Goal: Task Accomplishment & Management: Complete application form

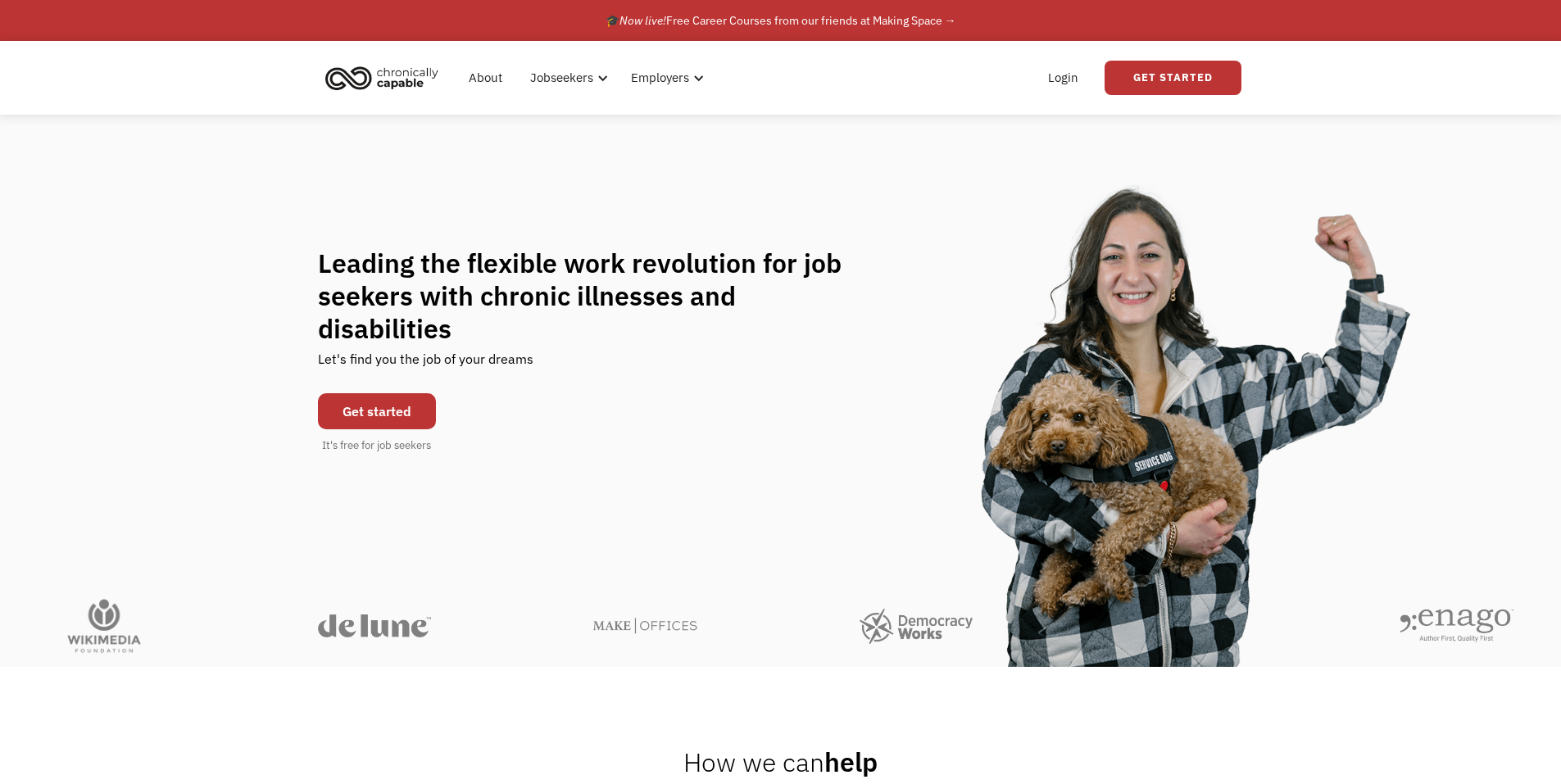
click at [408, 393] on link "Get started" at bounding box center [376, 411] width 118 height 36
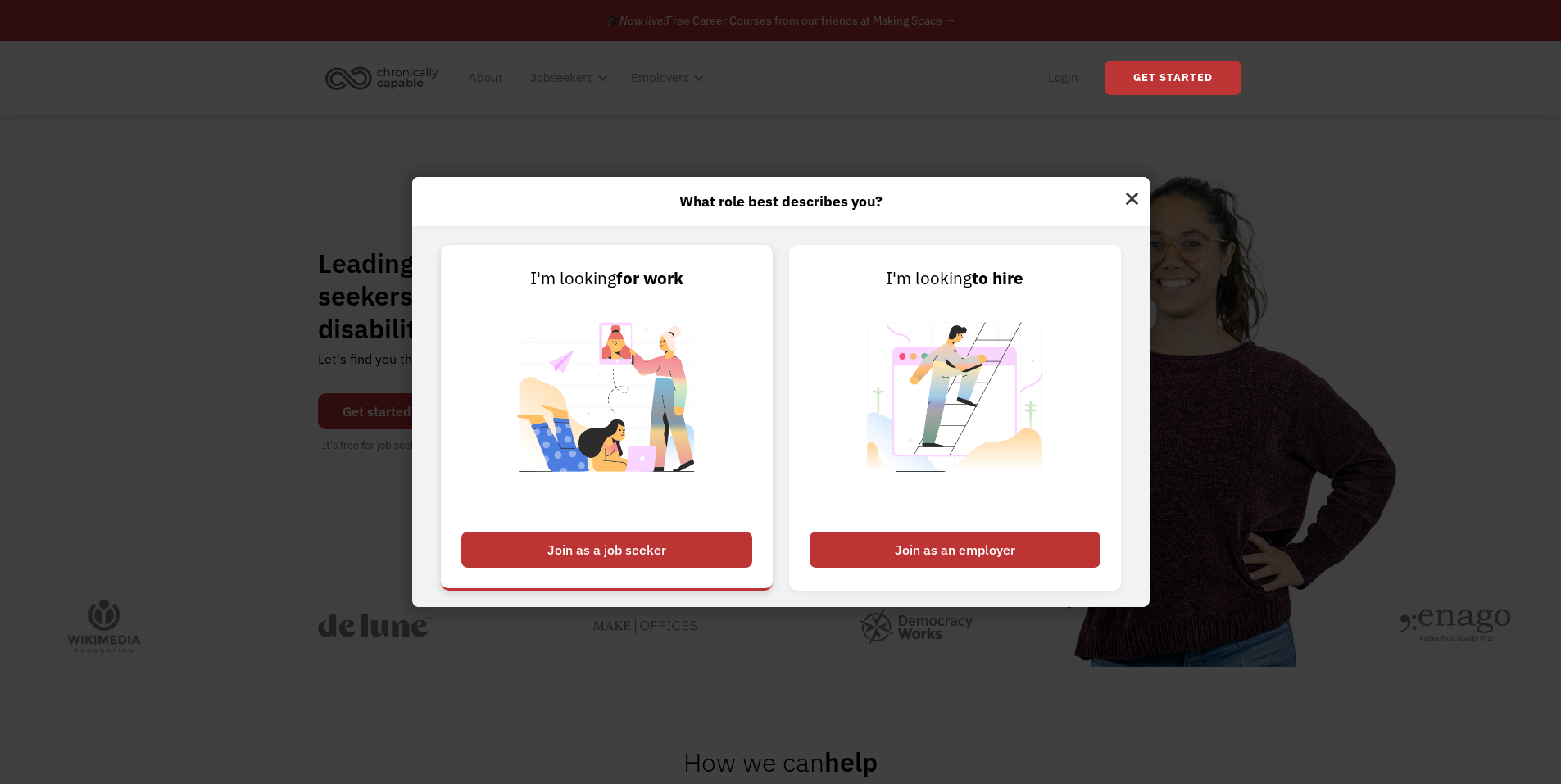
click at [662, 536] on div "Join as a job seeker" at bounding box center [606, 549] width 291 height 36
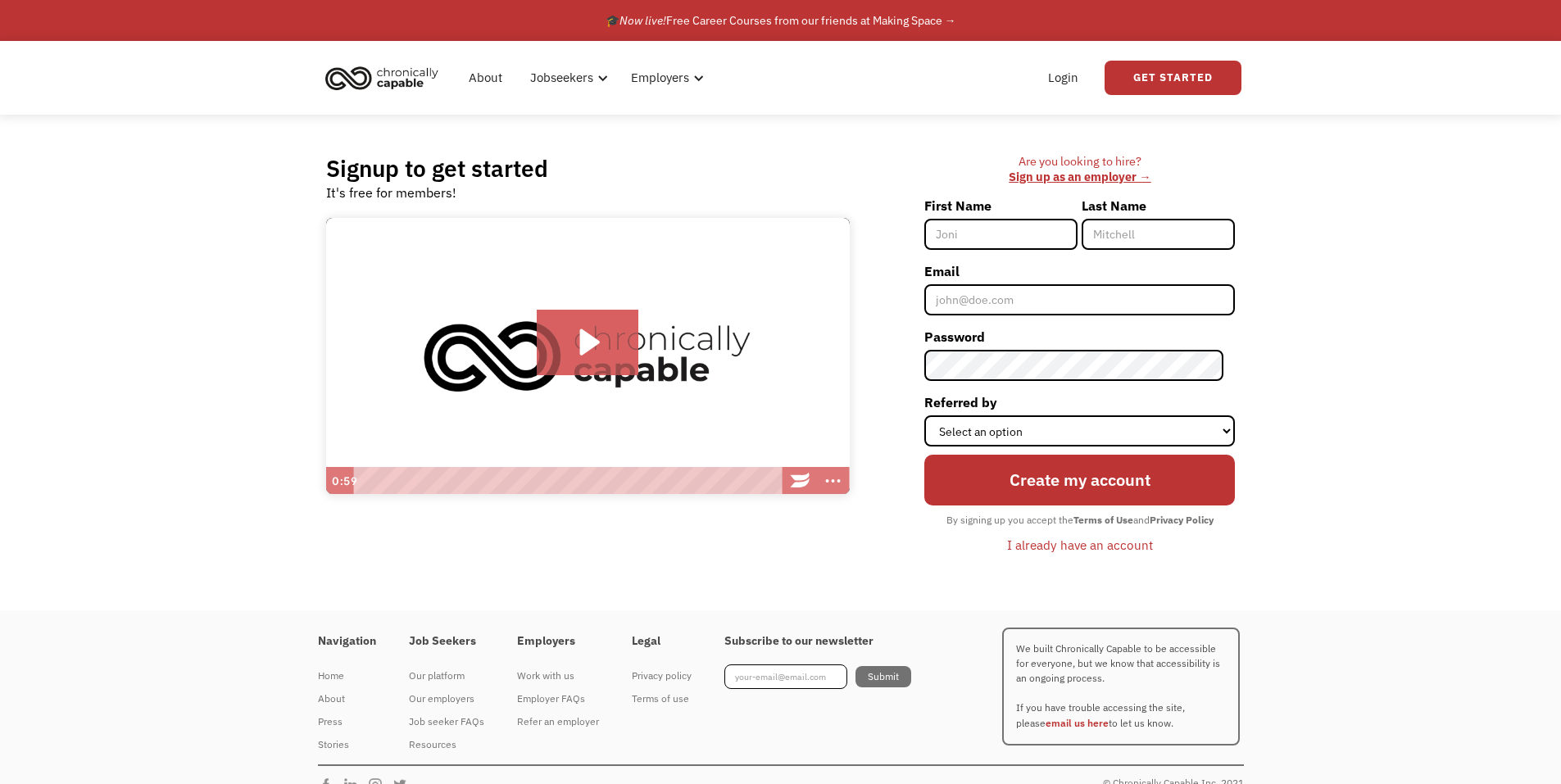
click at [608, 310] on icon "Play Video: Introducing Chronically Capable" at bounding box center [587, 343] width 102 height 66
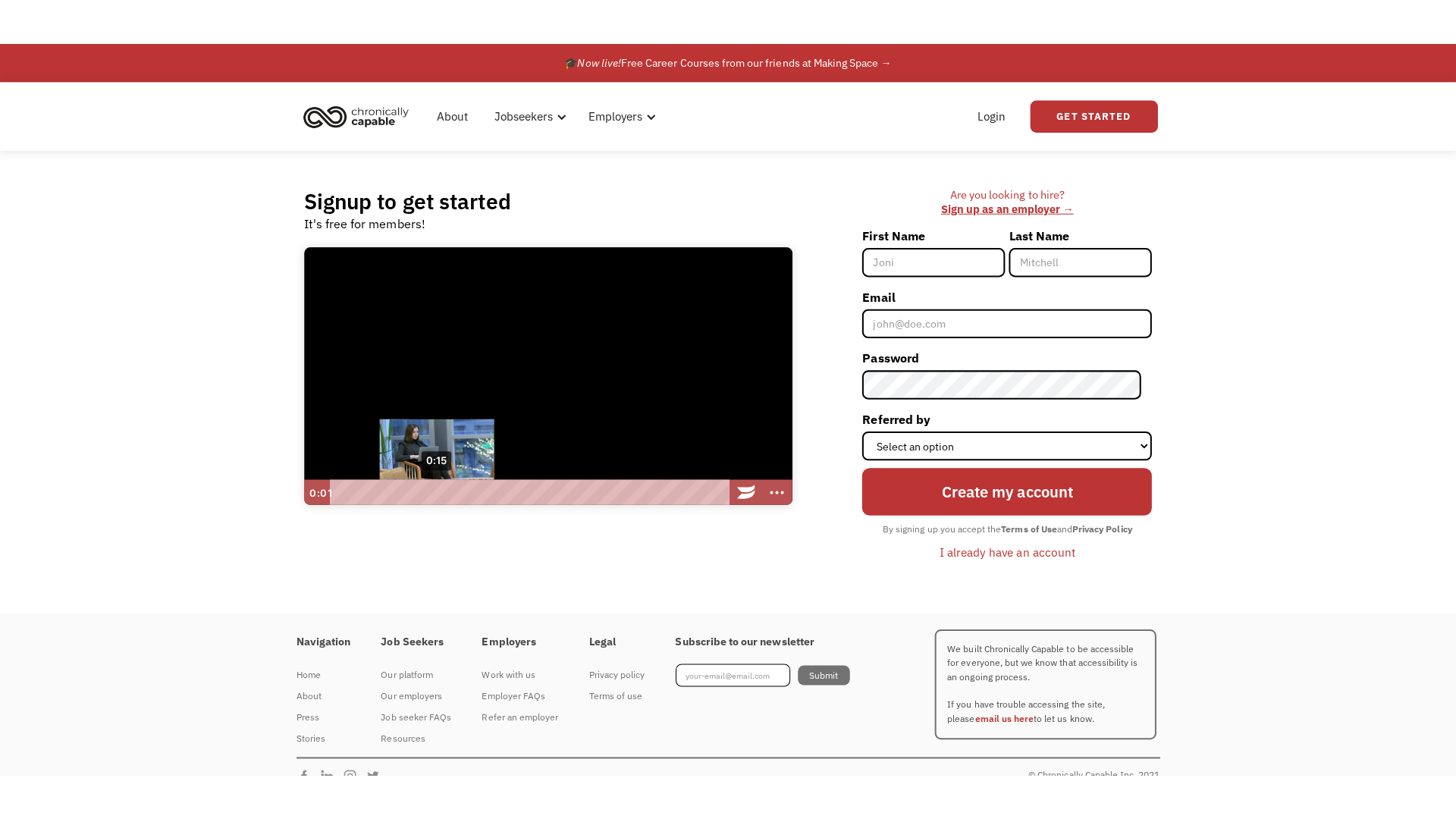
scroll to position [1, 0]
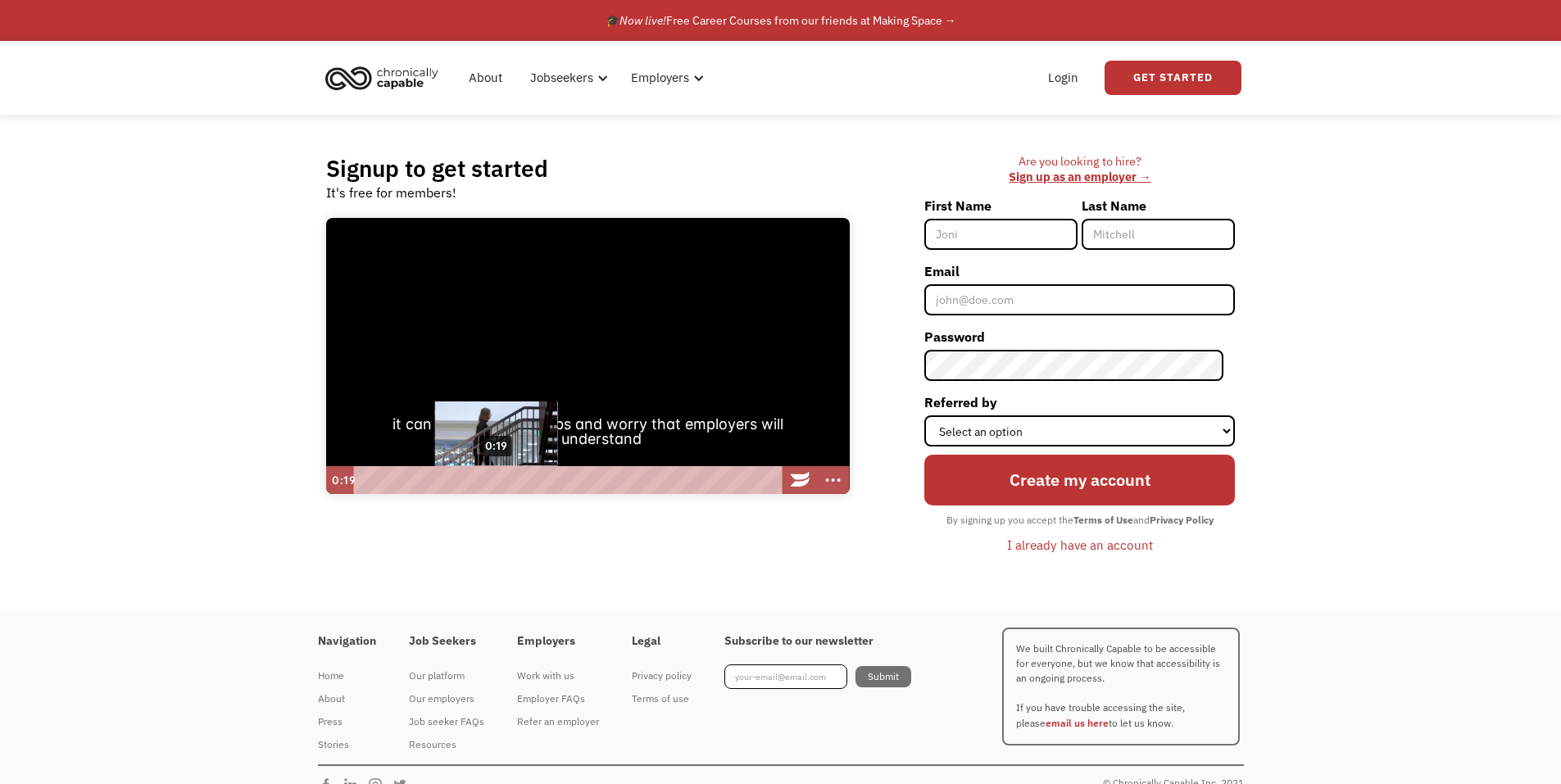
click at [497, 478] on div "0:19" at bounding box center [568, 480] width 414 height 28
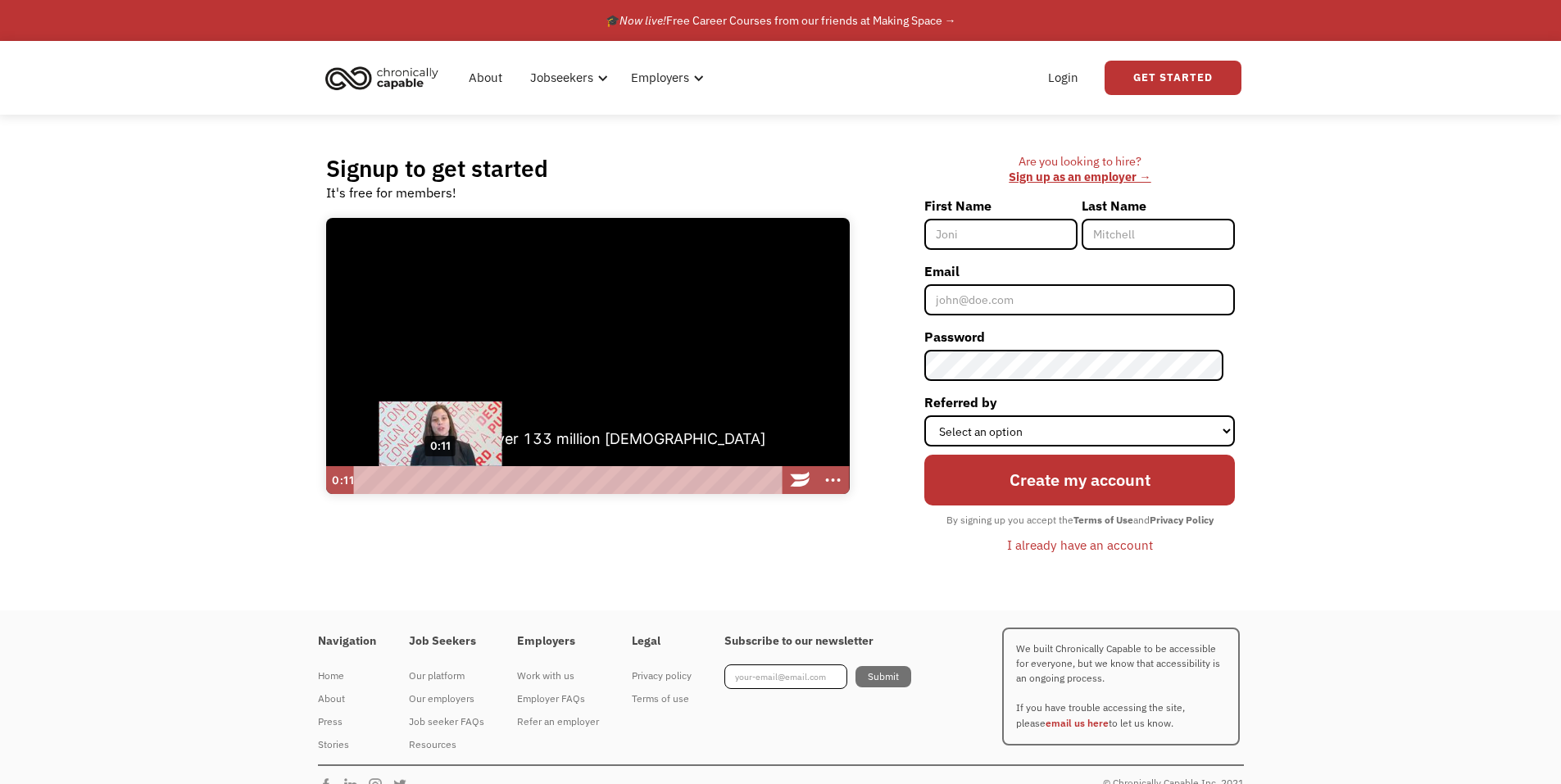
click at [441, 474] on div "0:11" at bounding box center [568, 480] width 414 height 28
click at [381, 458] on div at bounding box center [587, 356] width 523 height 277
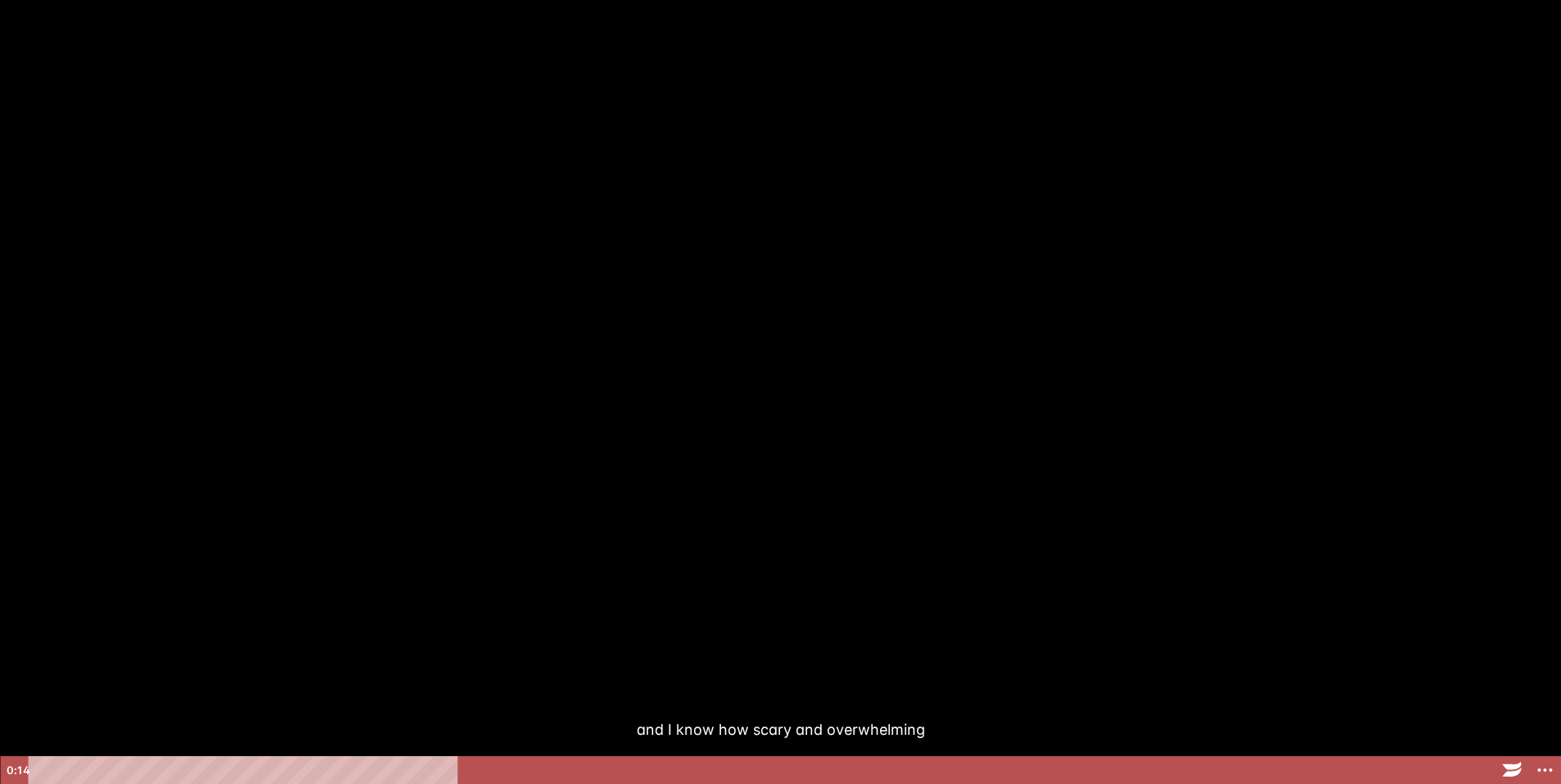
scroll to position [0, 0]
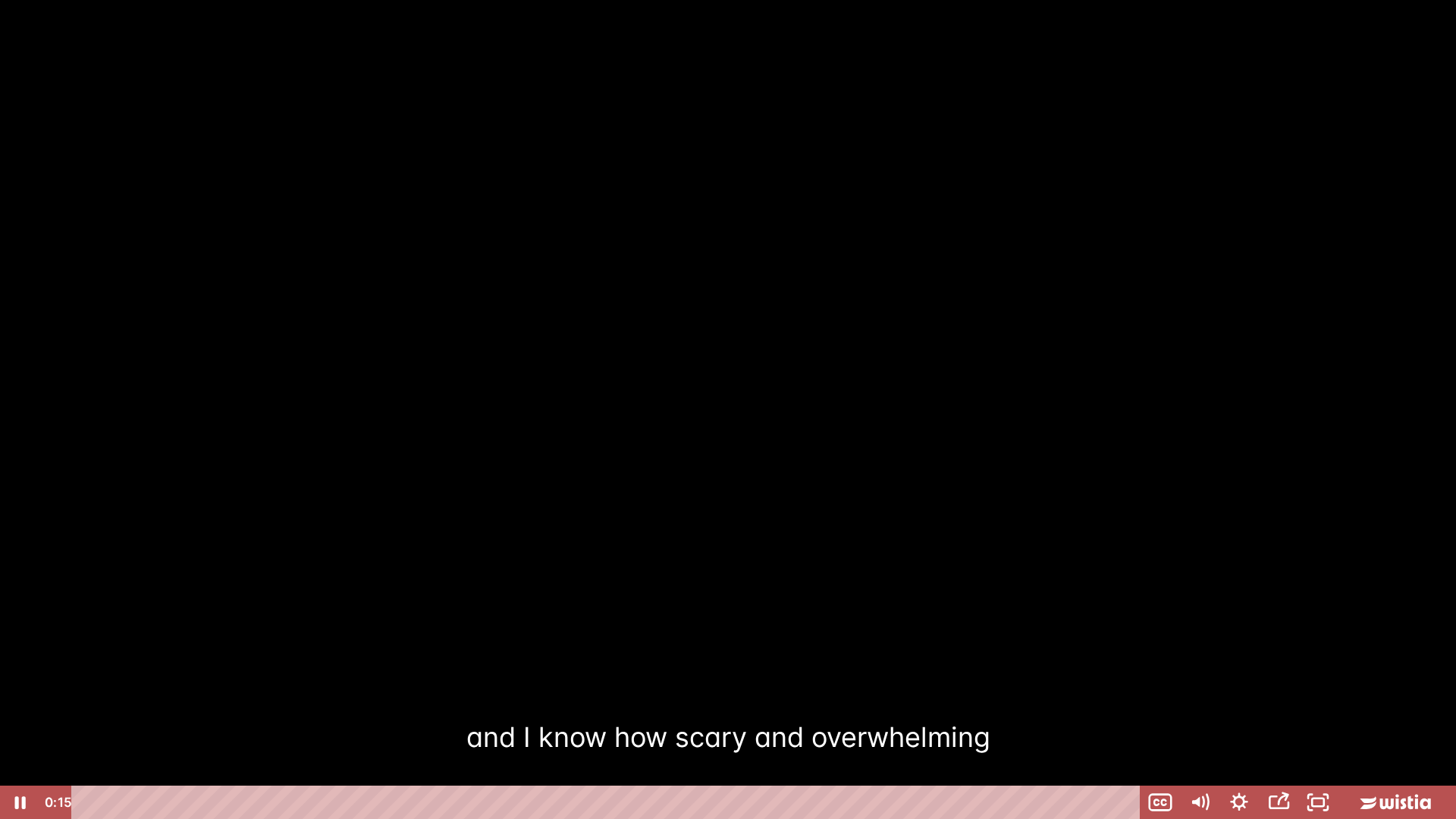
drag, startPoint x: 373, startPoint y: 509, endPoint x: 361, endPoint y: 613, distance: 104.7
click at [361, 613] on div at bounding box center [728, 410] width 1456 height 819
click at [636, 584] on div at bounding box center [728, 410] width 1456 height 819
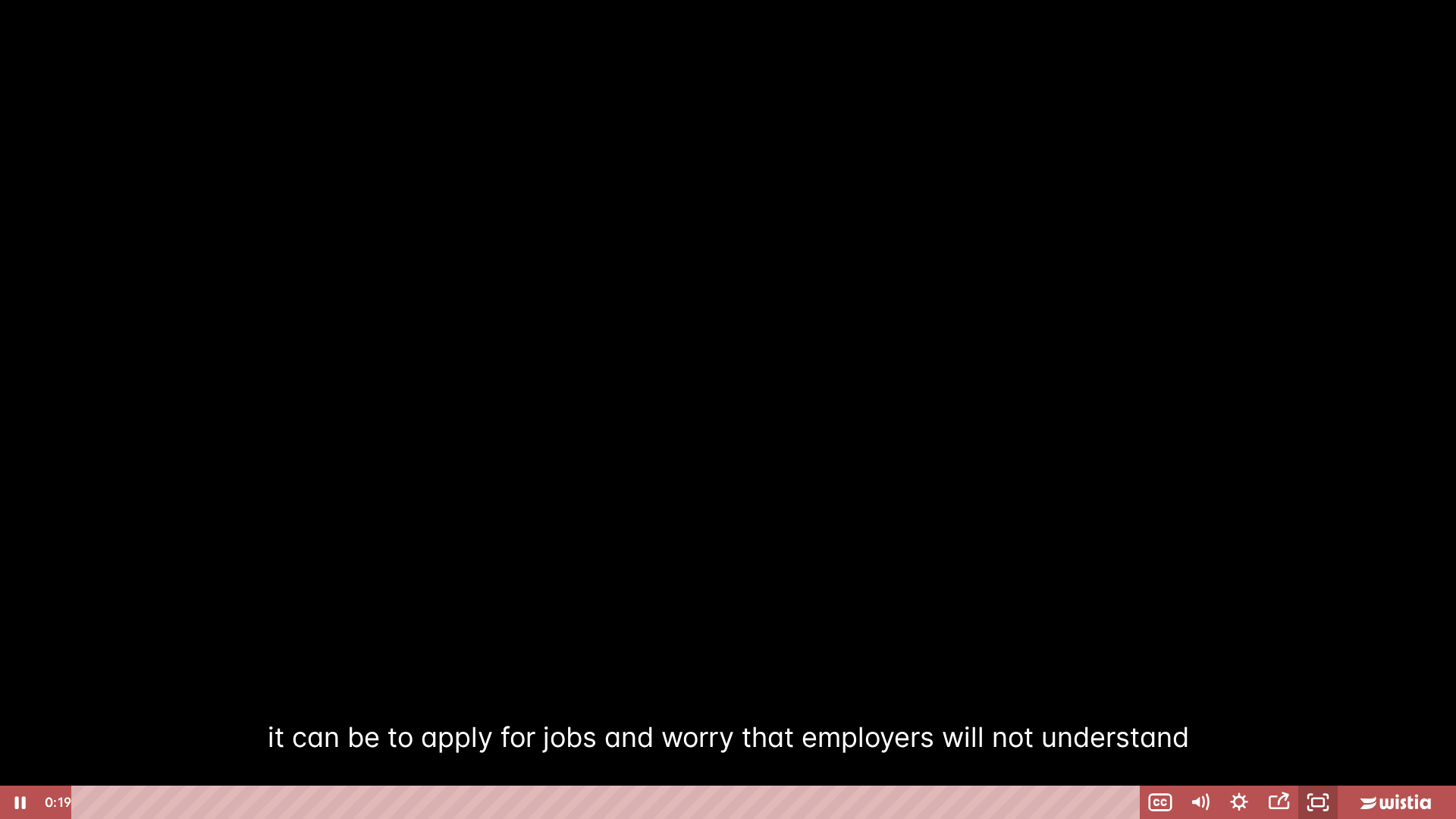
click at [1318, 725] on icon "Unfullscreen" at bounding box center [1319, 802] width 40 height 34
